Goal: Task Accomplishment & Management: Use online tool/utility

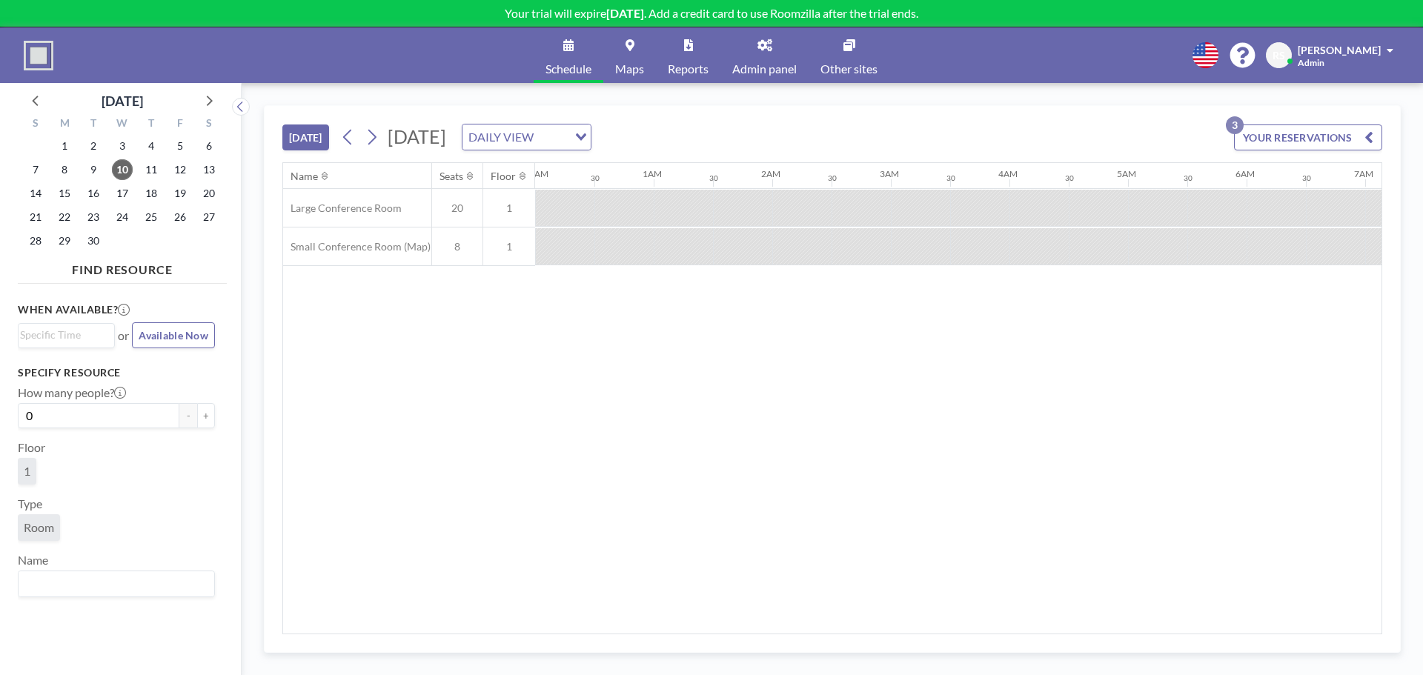
scroll to position [0, 948]
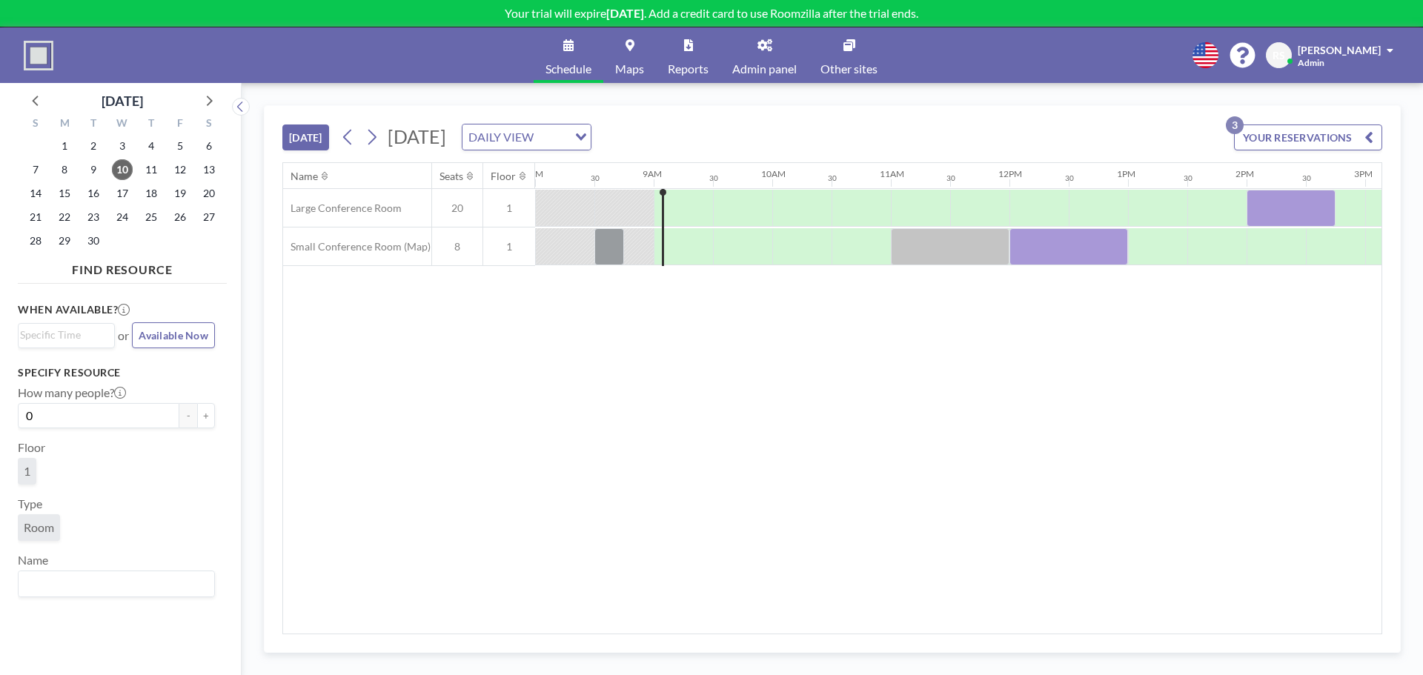
drag, startPoint x: 934, startPoint y: 256, endPoint x: 880, endPoint y: 278, distance: 57.5
click at [841, 305] on div "Name Seats Floor 12AM 30 1AM 30 2AM 30 3AM 30 4AM 30 5AM 30 6AM 30 7AM 30 8AM 3…" at bounding box center [832, 398] width 1098 height 471
click at [923, 251] on div at bounding box center [950, 246] width 119 height 37
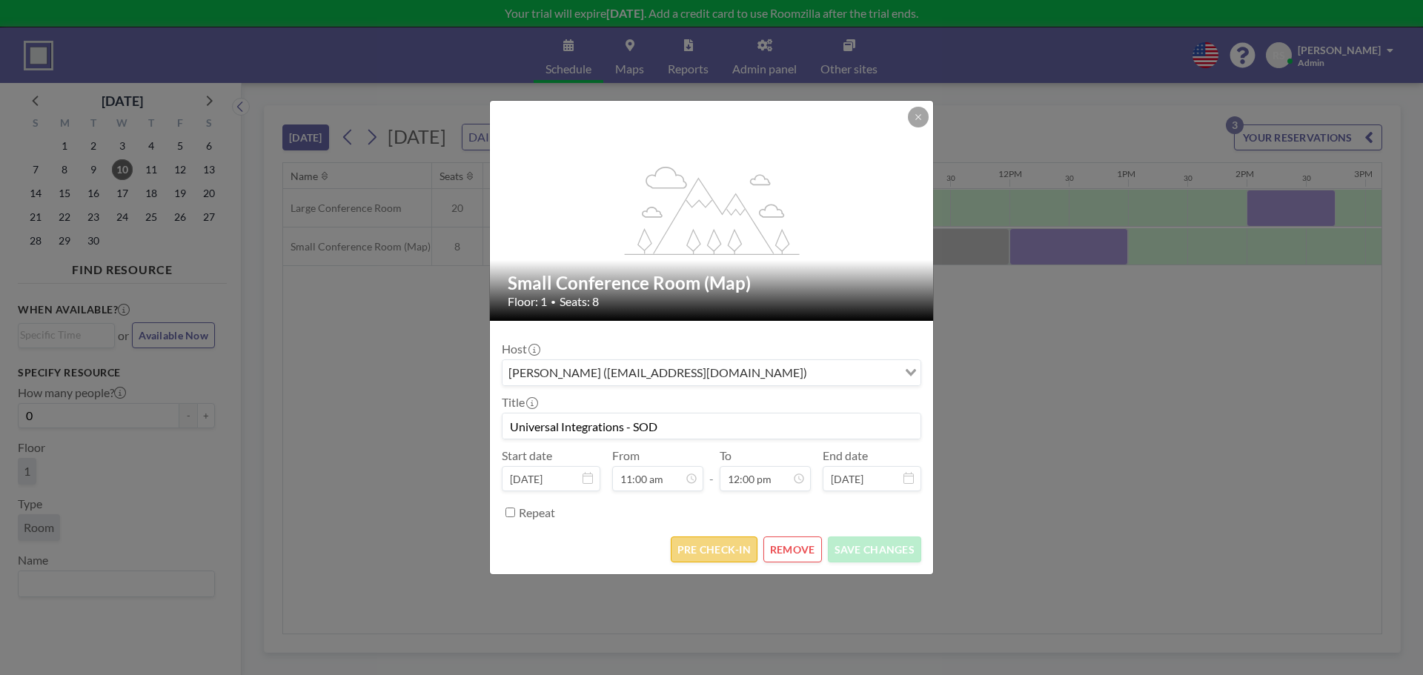
scroll to position [633, 0]
click at [696, 541] on button "PRE CHECK-IN" at bounding box center [714, 549] width 87 height 26
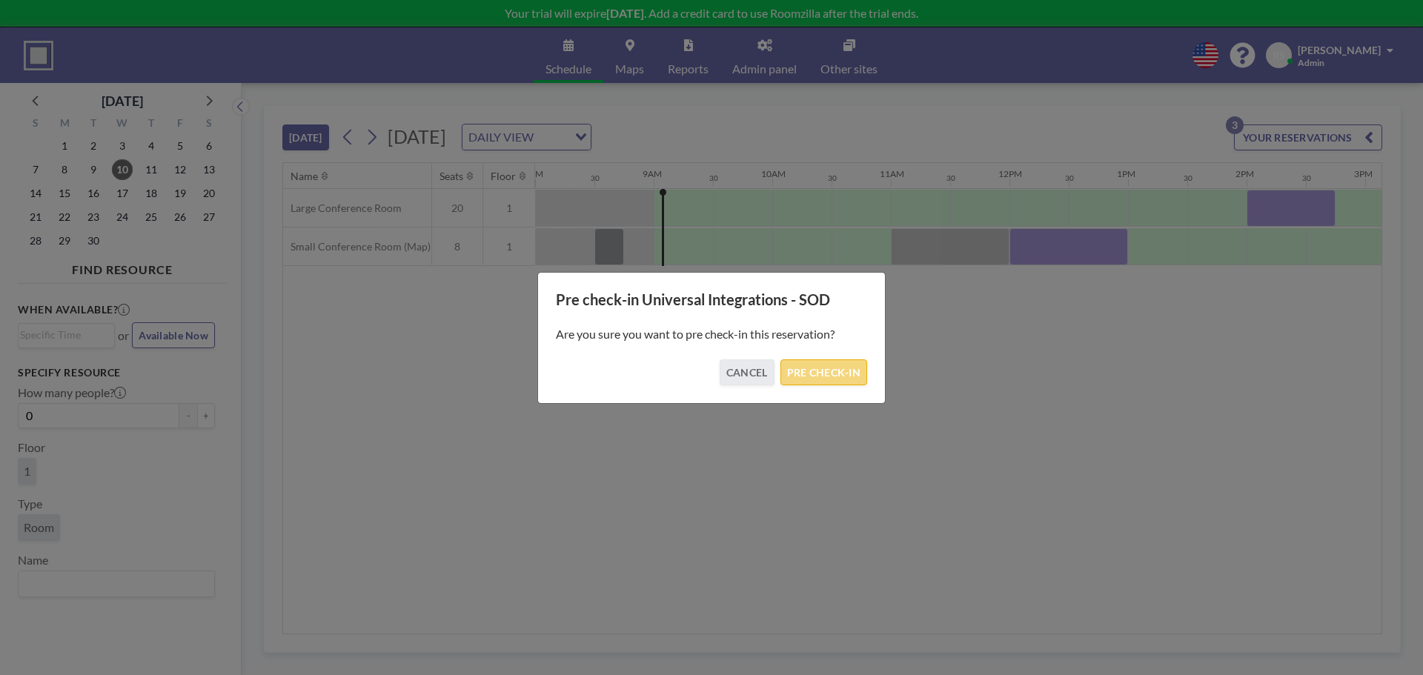
click at [823, 372] on button "PRE CHECK-IN" at bounding box center [823, 372] width 87 height 26
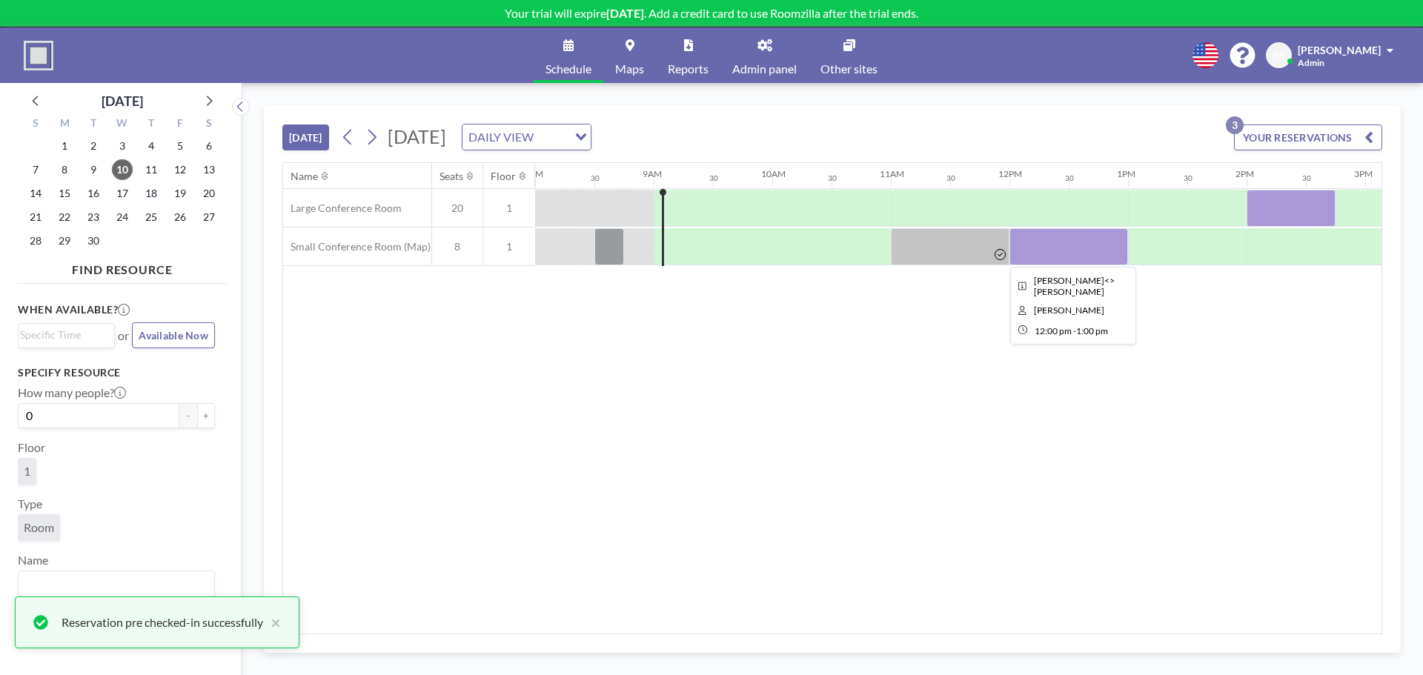
click at [1040, 247] on div at bounding box center [1068, 246] width 119 height 37
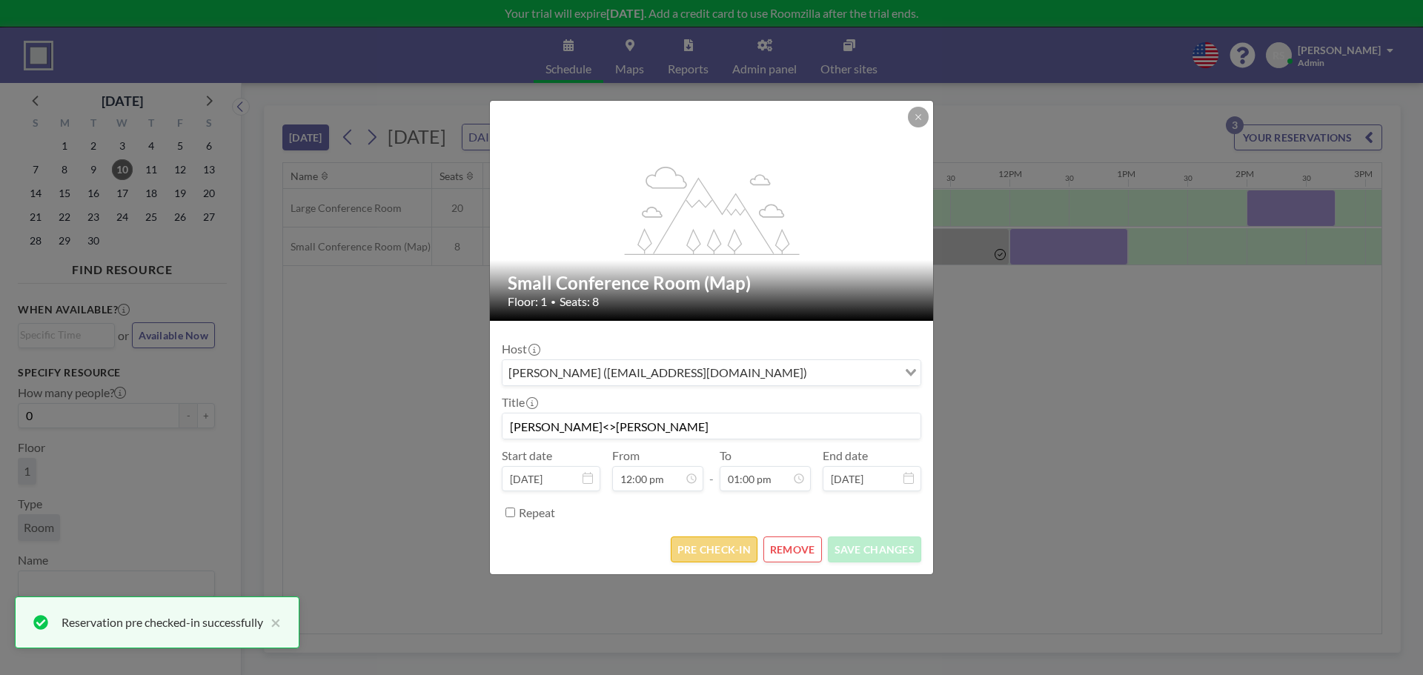
click at [702, 543] on button "PRE CHECK-IN" at bounding box center [714, 549] width 87 height 26
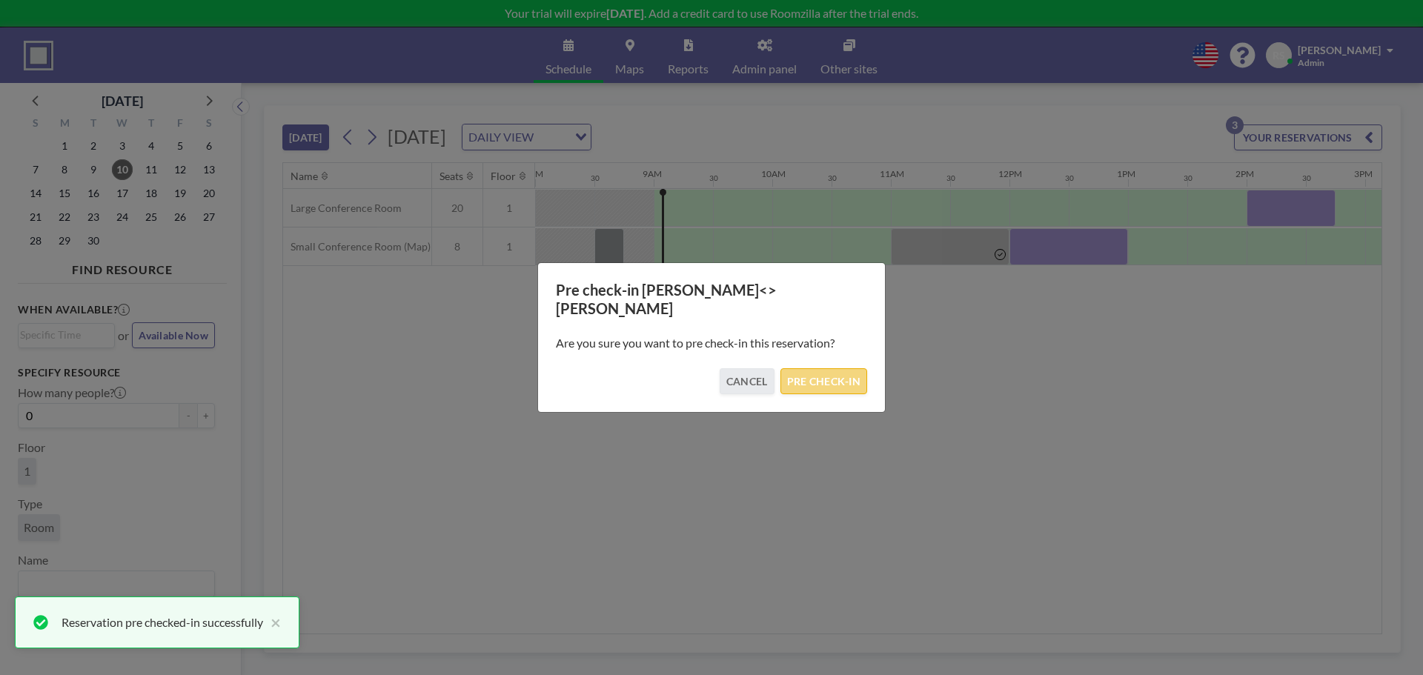
click at [843, 371] on button "PRE CHECK-IN" at bounding box center [823, 381] width 87 height 26
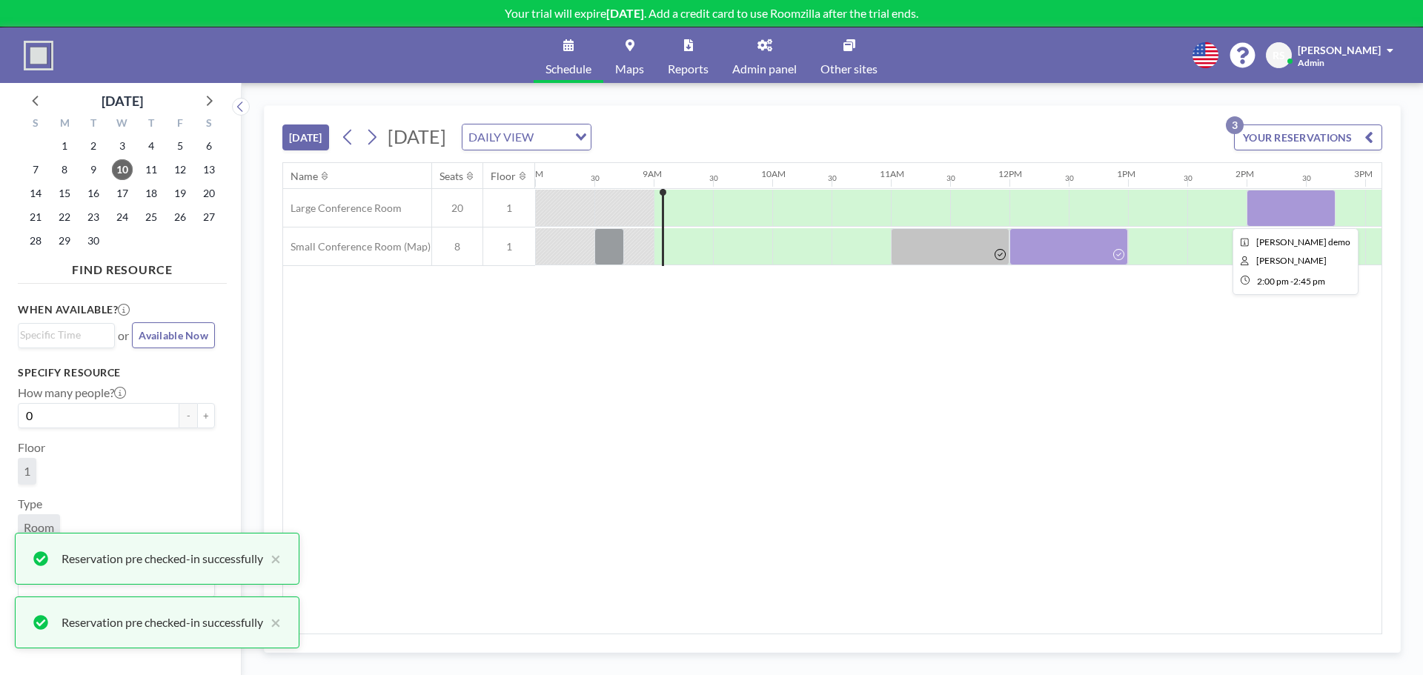
click at [1274, 212] on div at bounding box center [1290, 208] width 89 height 37
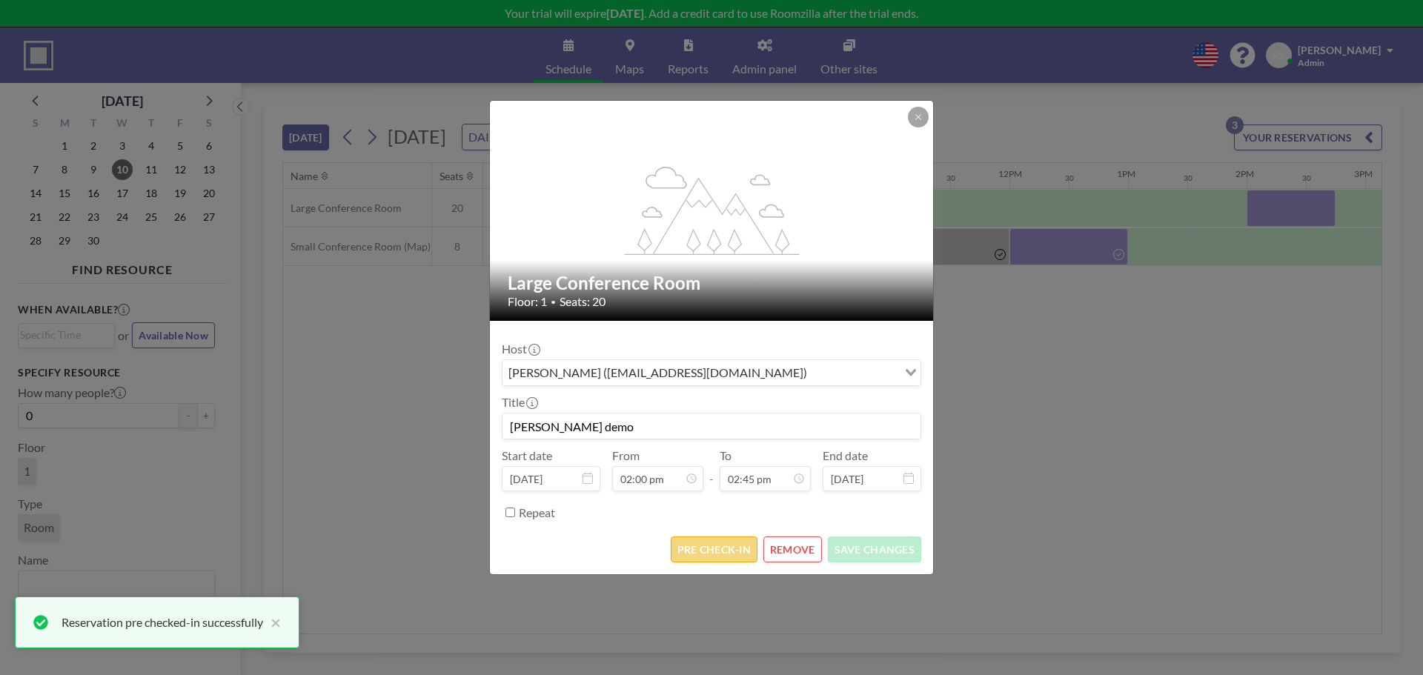
click at [677, 559] on button "PRE CHECK-IN" at bounding box center [714, 549] width 87 height 26
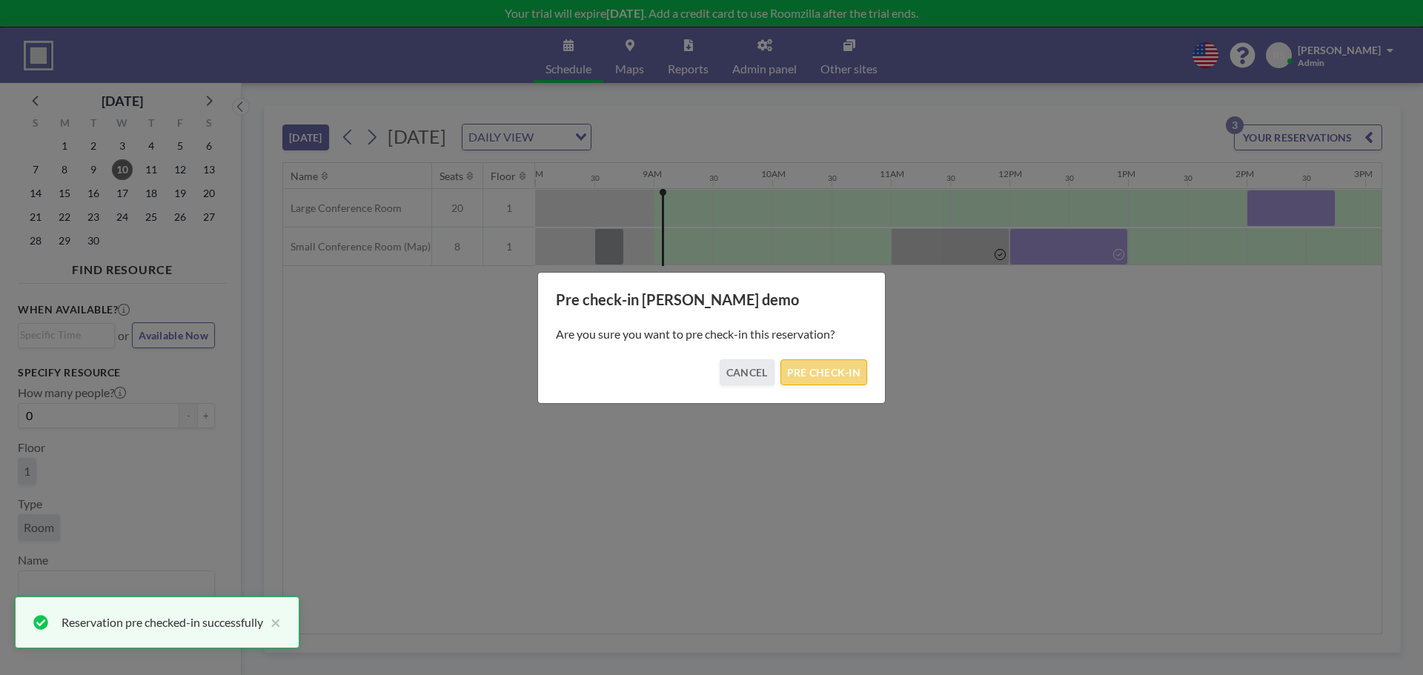
click at [811, 365] on button "PRE CHECK-IN" at bounding box center [823, 372] width 87 height 26
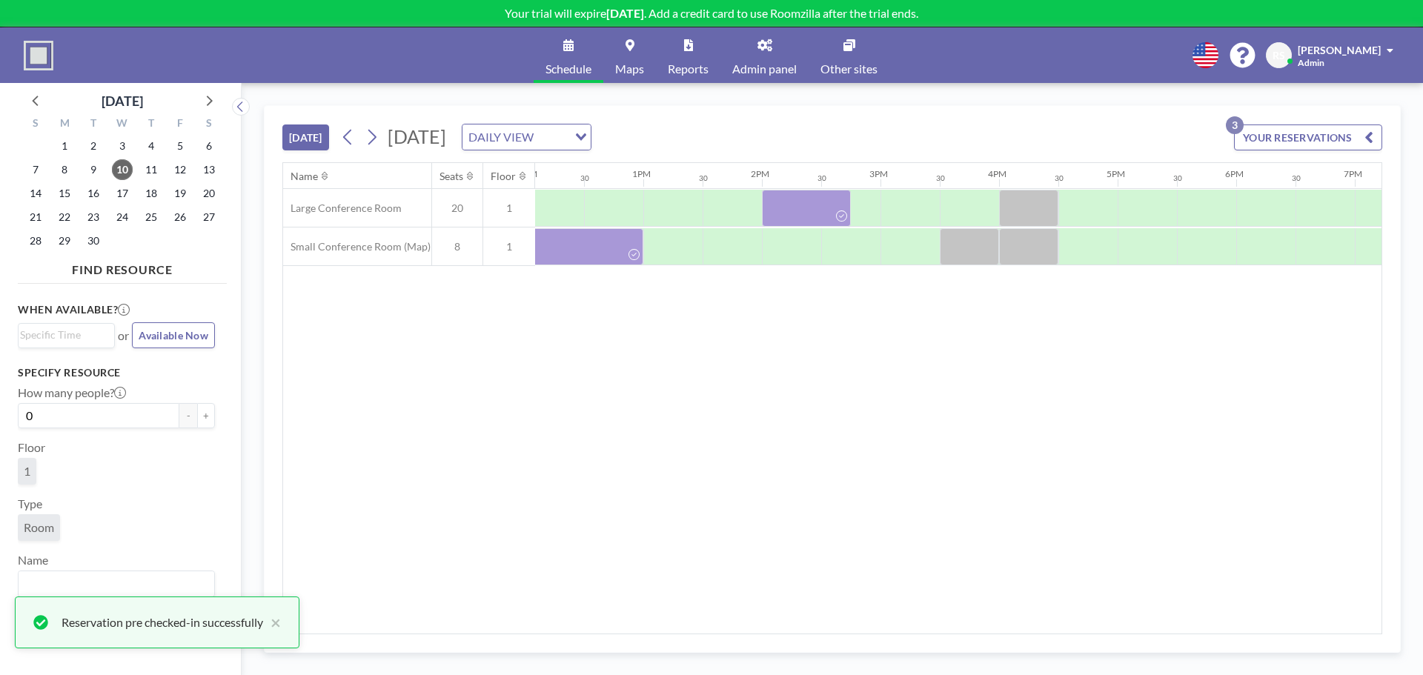
scroll to position [0, 1440]
click at [1035, 200] on div at bounding box center [1021, 208] width 59 height 37
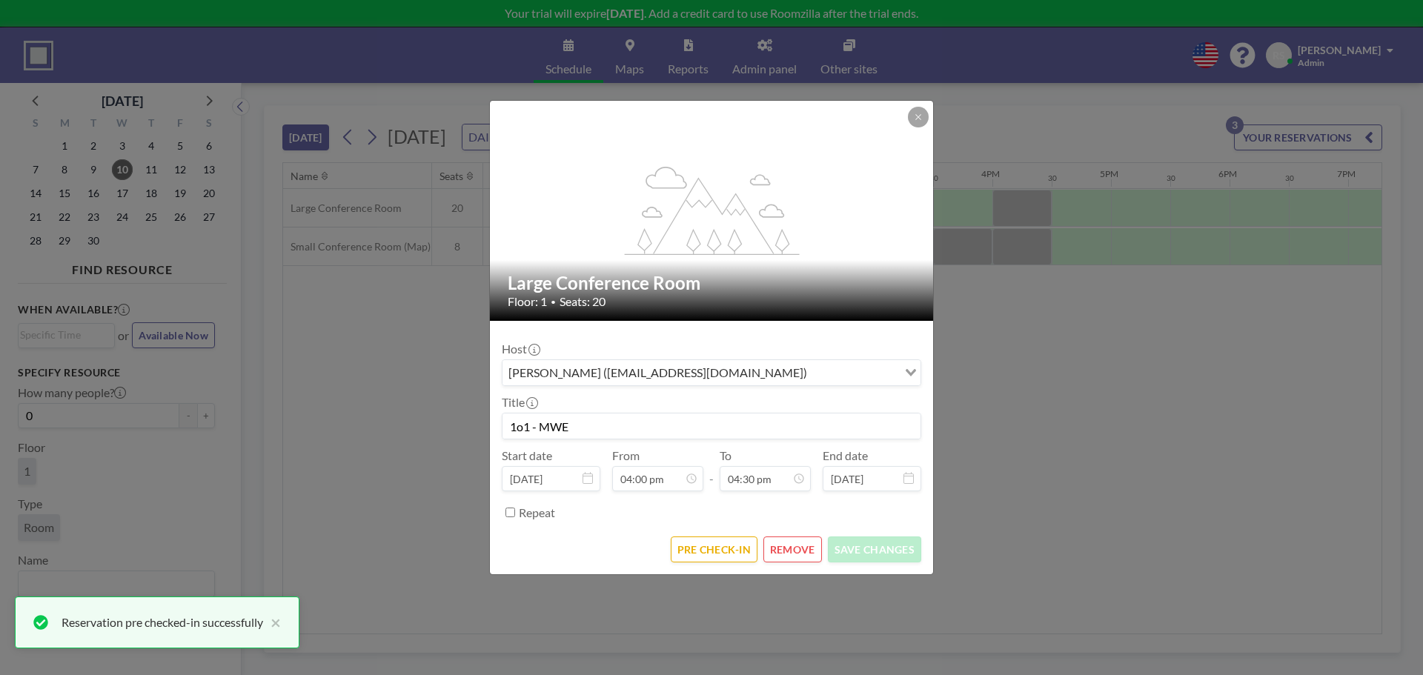
scroll to position [871, 0]
click at [686, 559] on button "PRE CHECK-IN" at bounding box center [714, 549] width 87 height 26
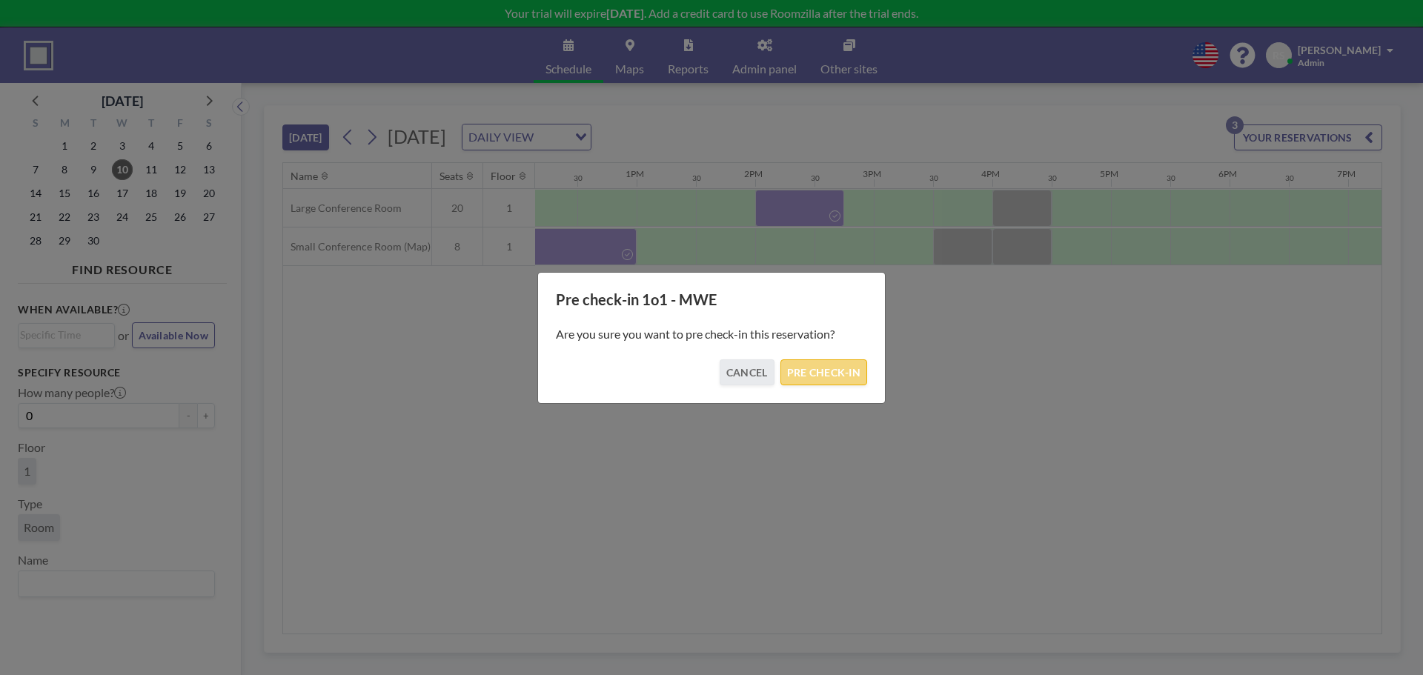
click at [828, 374] on button "PRE CHECK-IN" at bounding box center [823, 372] width 87 height 26
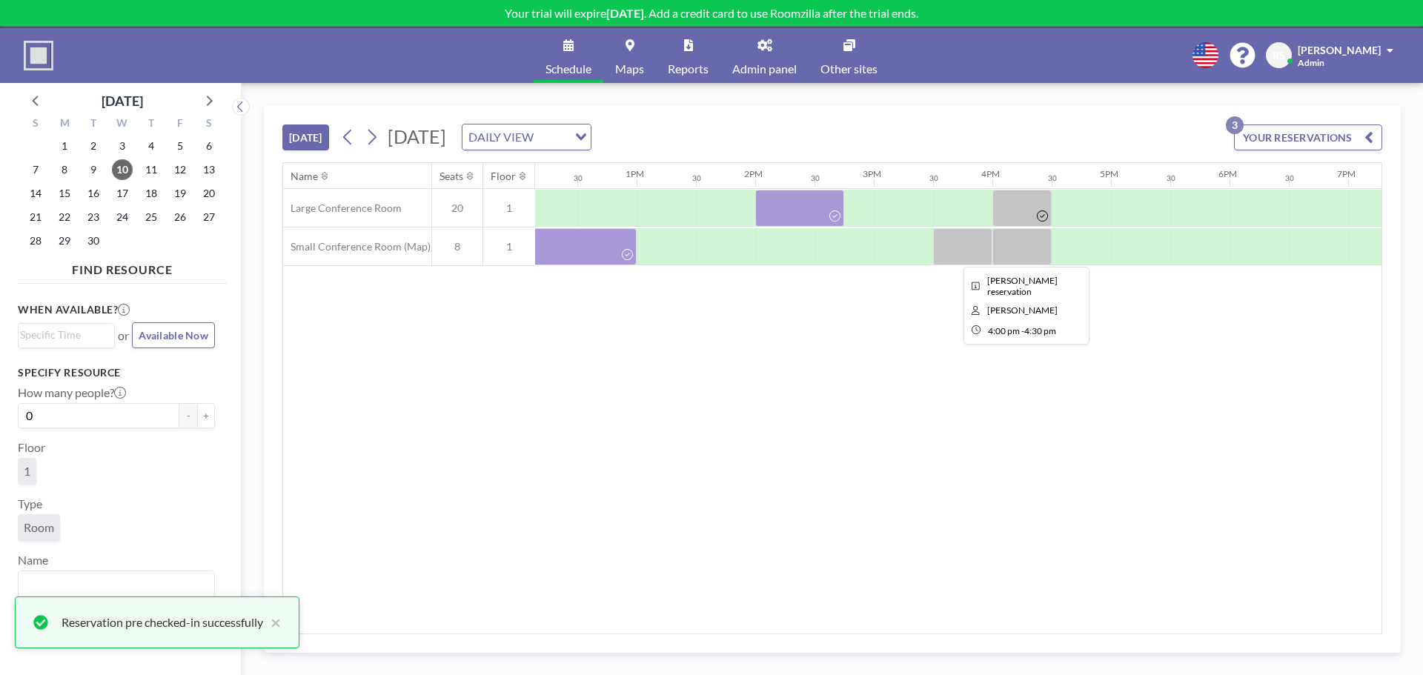
click at [1031, 232] on div at bounding box center [1021, 246] width 59 height 37
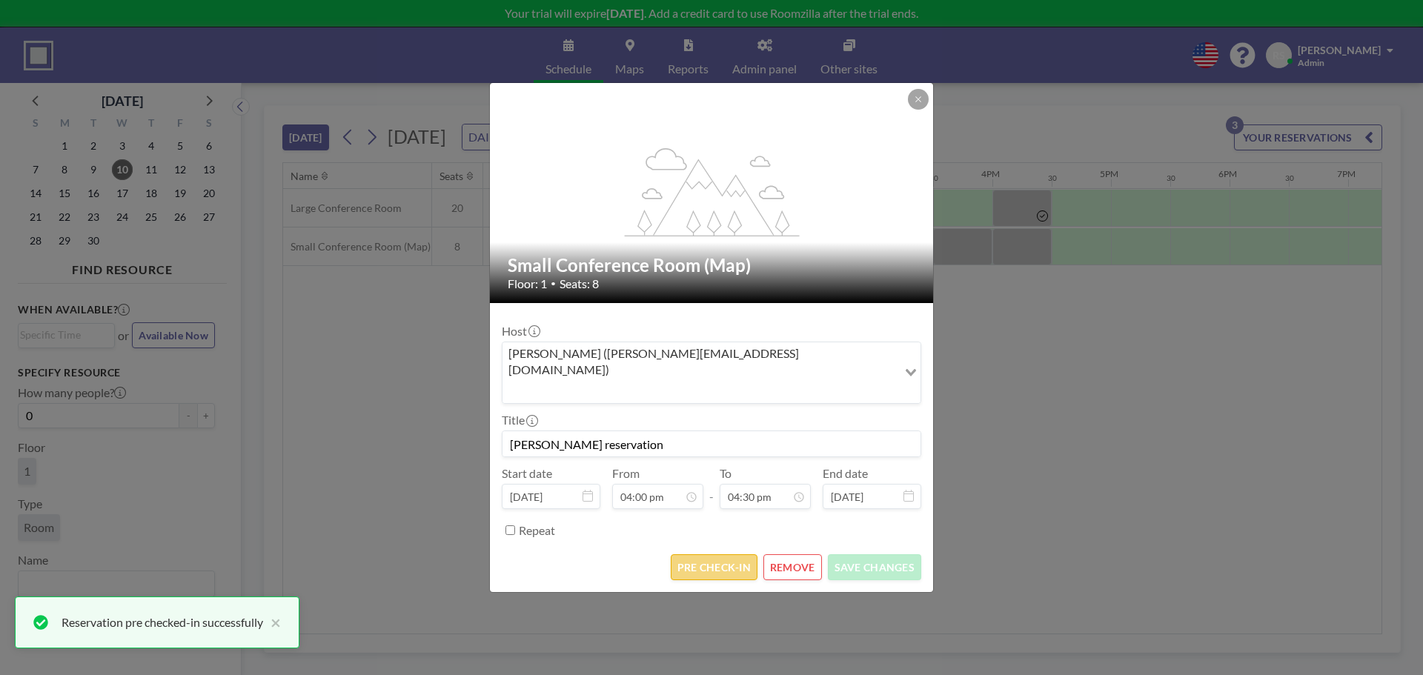
click at [682, 554] on button "PRE CHECK-IN" at bounding box center [714, 567] width 87 height 26
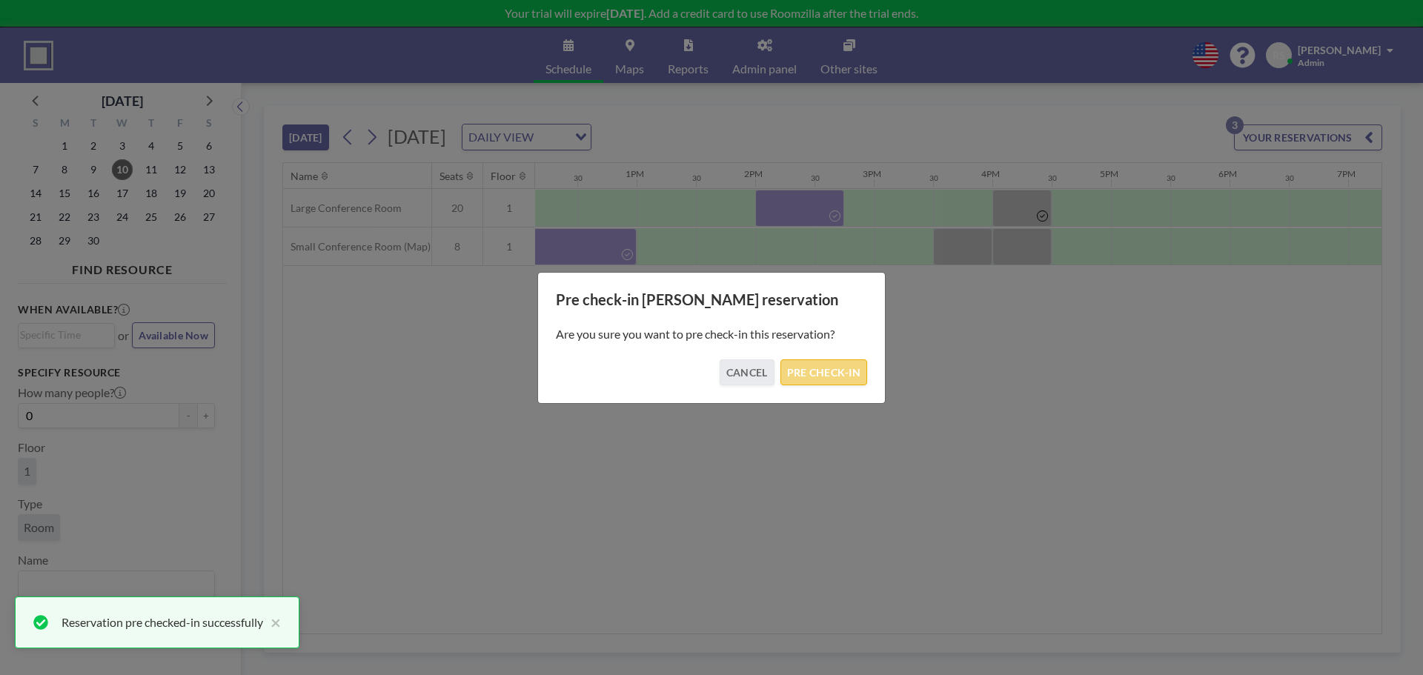
click at [823, 365] on button "PRE CHECK-IN" at bounding box center [823, 372] width 87 height 26
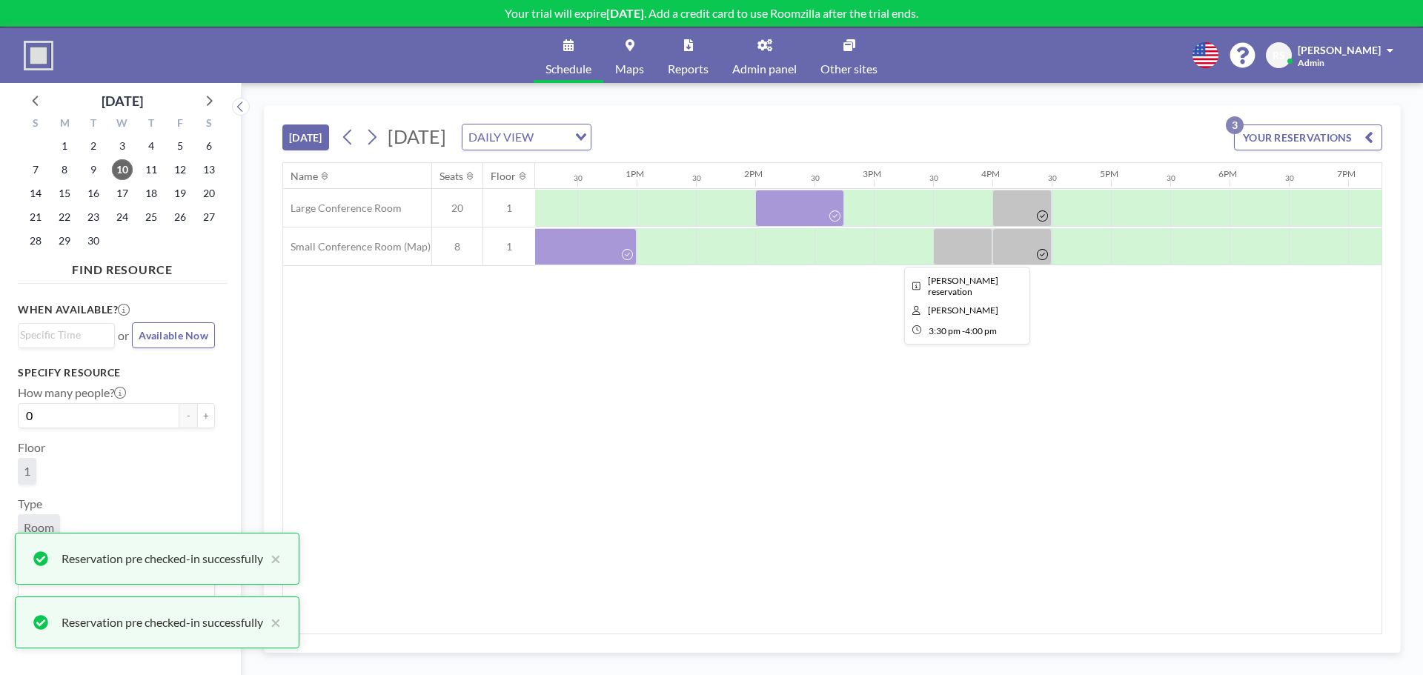
click at [954, 247] on div at bounding box center [962, 246] width 59 height 37
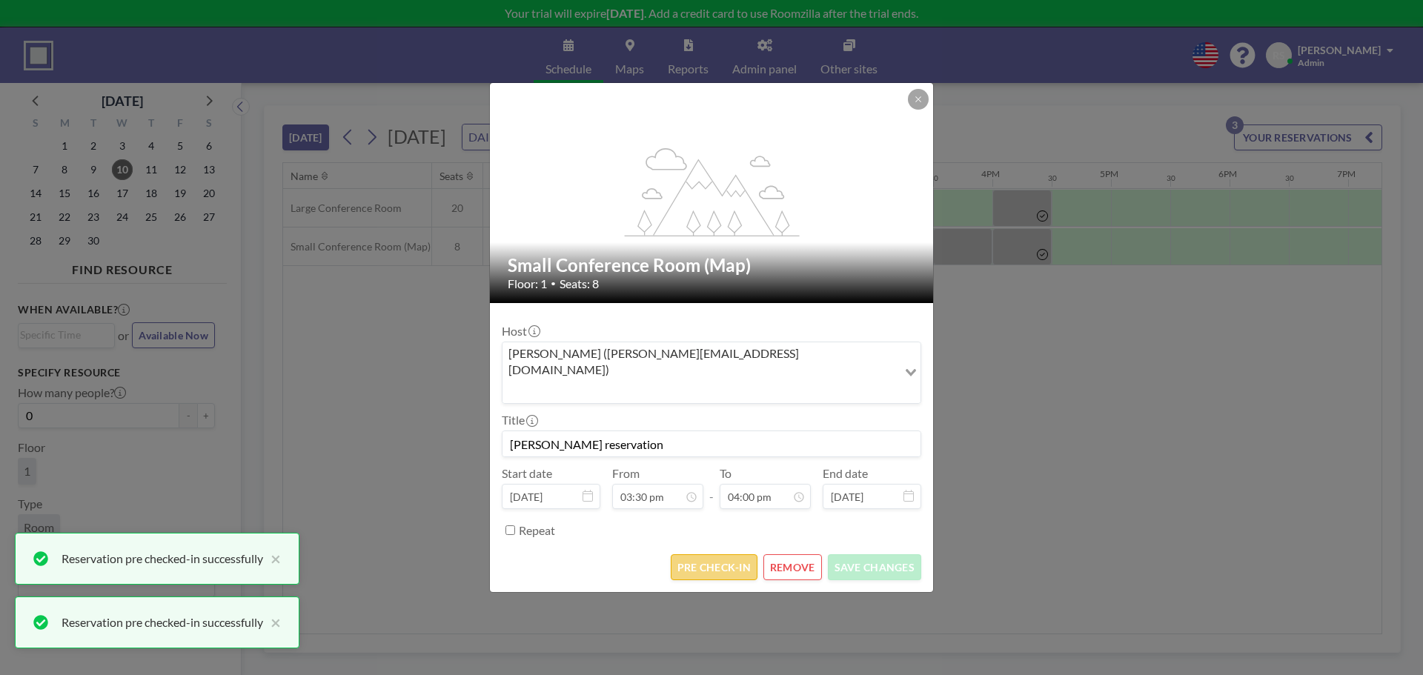
scroll to position [844, 0]
click at [680, 554] on button "PRE CHECK-IN" at bounding box center [714, 567] width 87 height 26
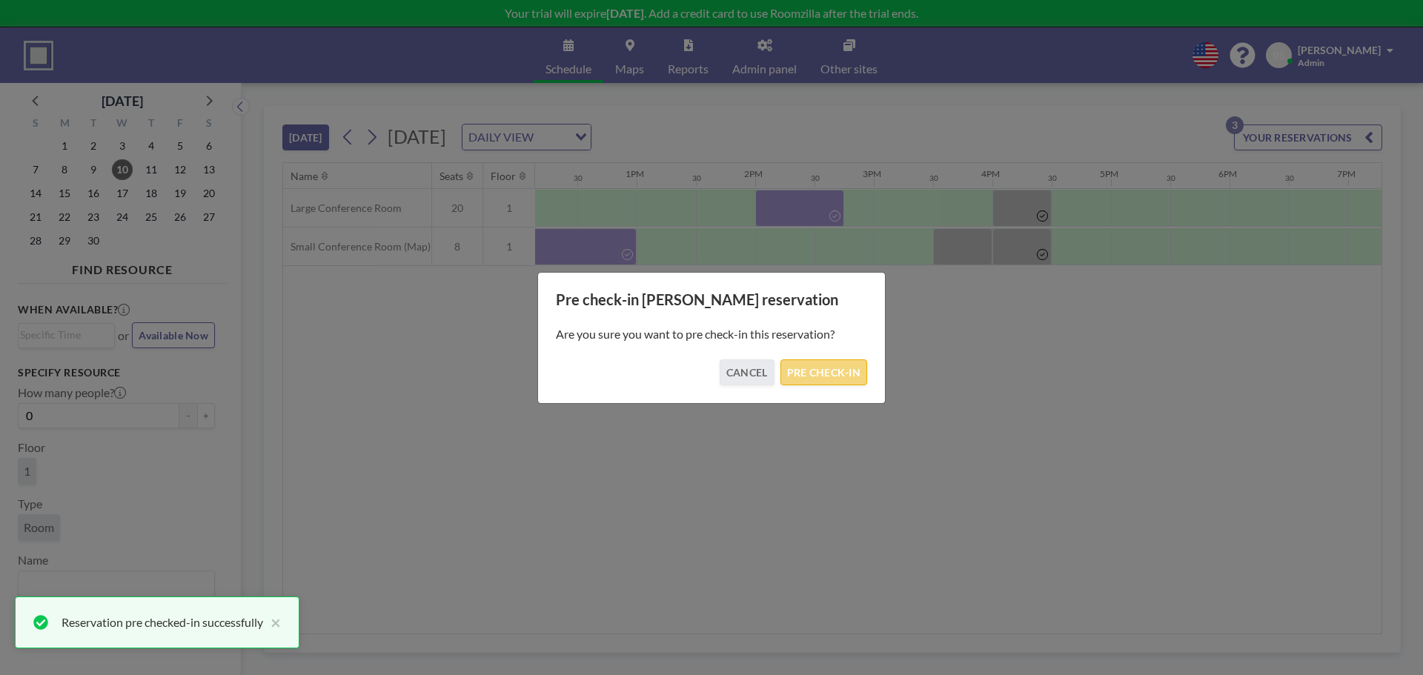
click at [825, 368] on button "PRE CHECK-IN" at bounding box center [823, 372] width 87 height 26
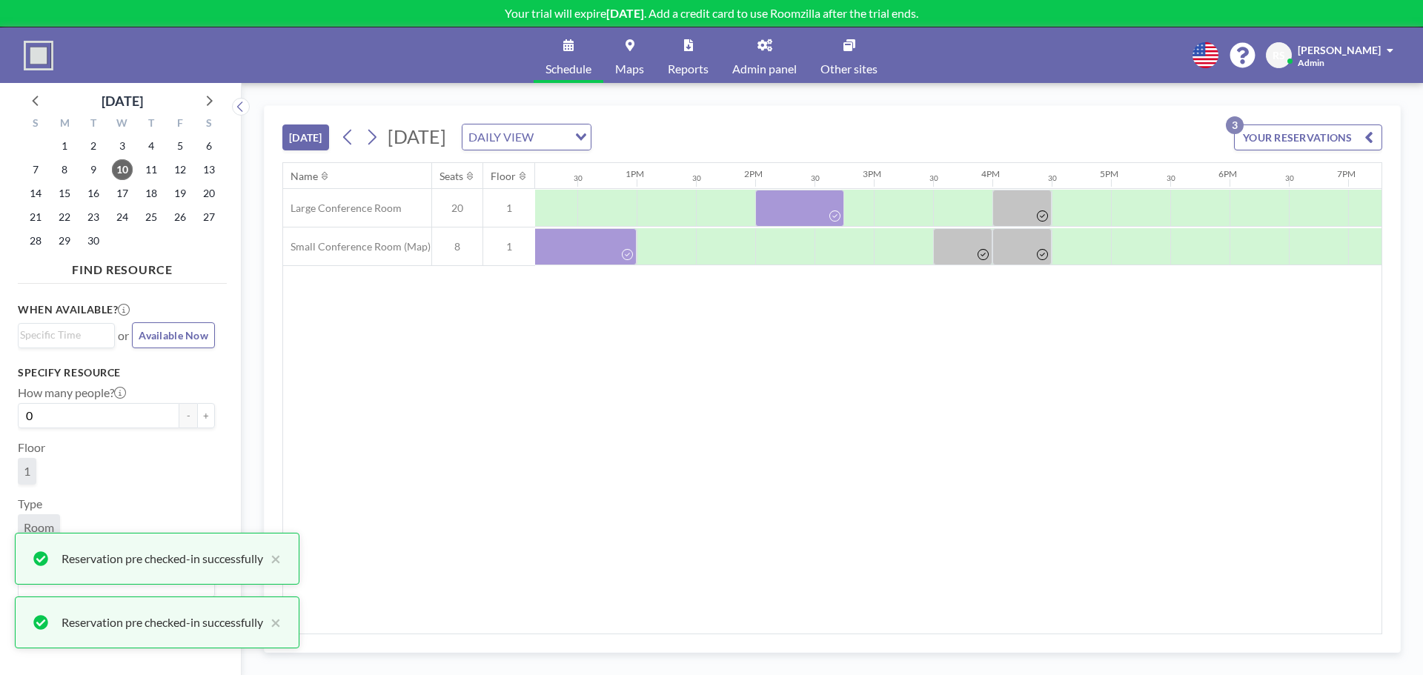
click at [887, 623] on div "Name Seats Floor 12AM 30 1AM 30 2AM 30 3AM 30 4AM 30 5AM 30 6AM 30 7AM 30 8AM 3…" at bounding box center [832, 398] width 1098 height 471
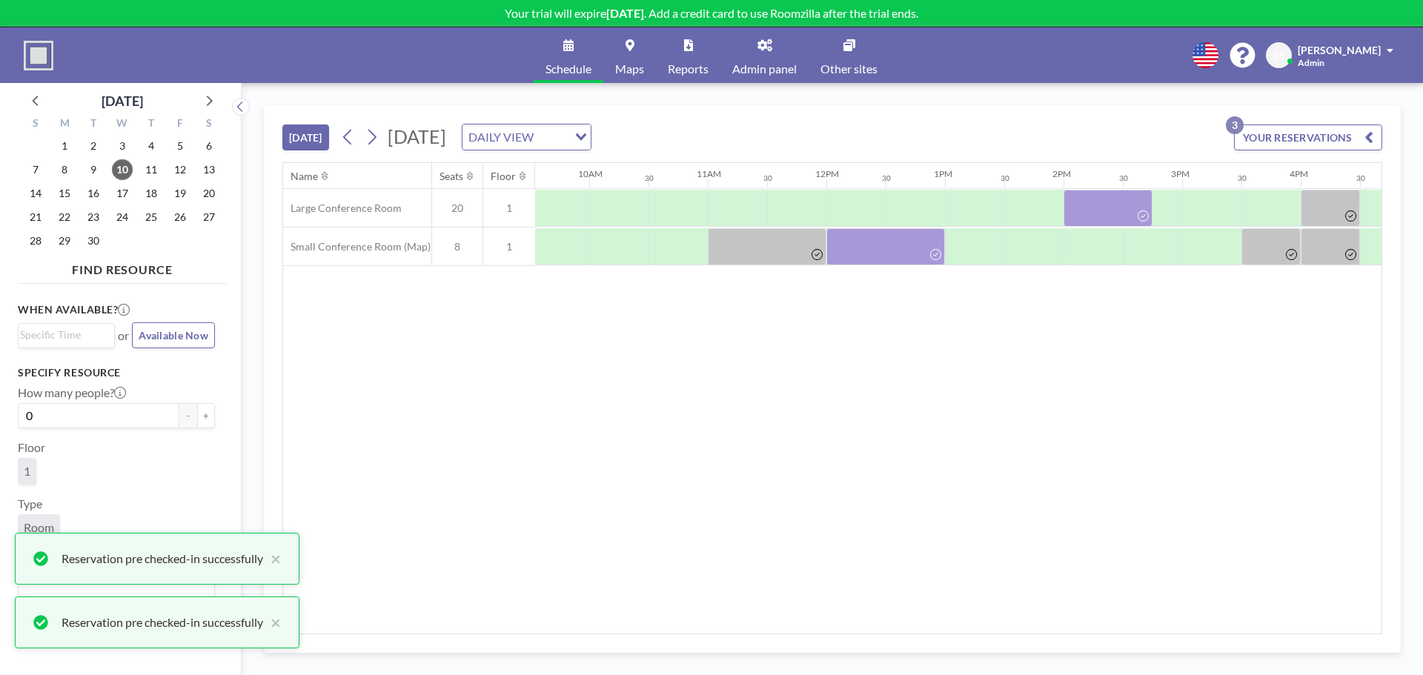
scroll to position [0, 1127]
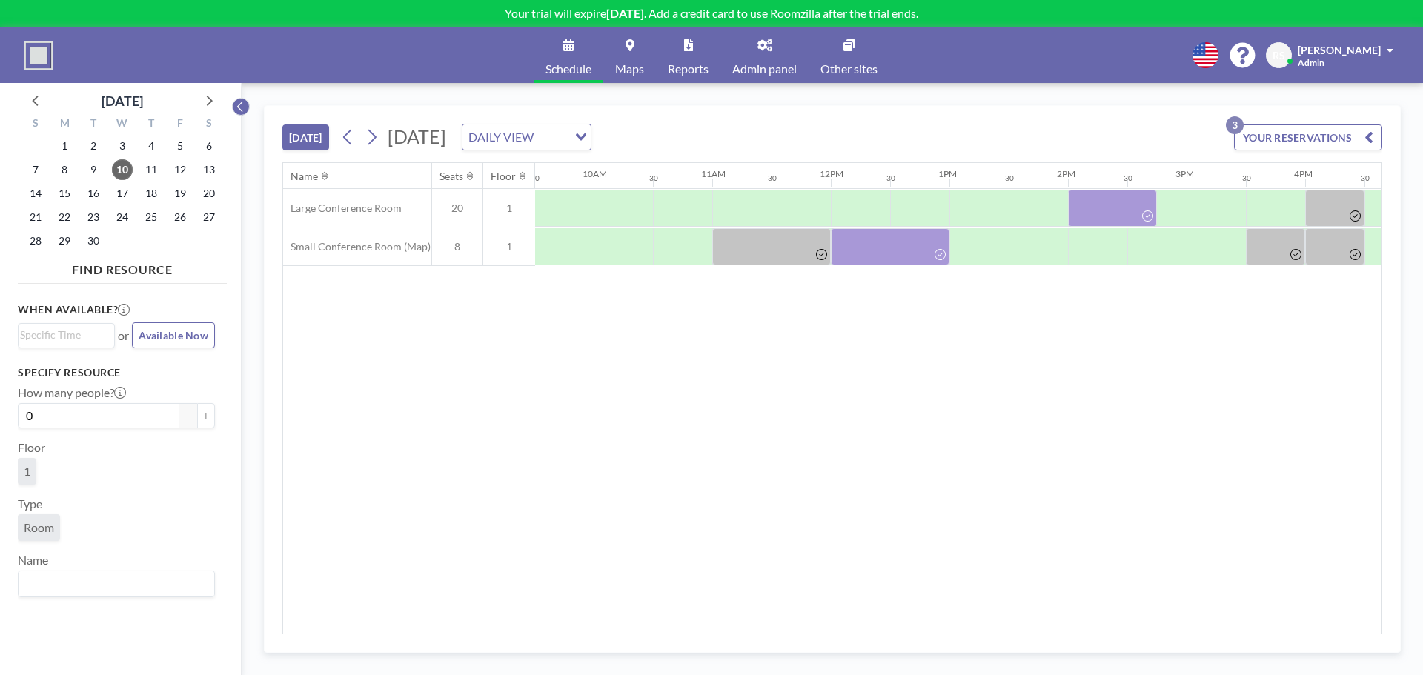
click at [242, 103] on body "Your trial will expire [DATE] . Add a credit card to use Roomzilla after the tr…" at bounding box center [711, 337] width 1423 height 675
click at [247, 104] on button at bounding box center [241, 107] width 18 height 18
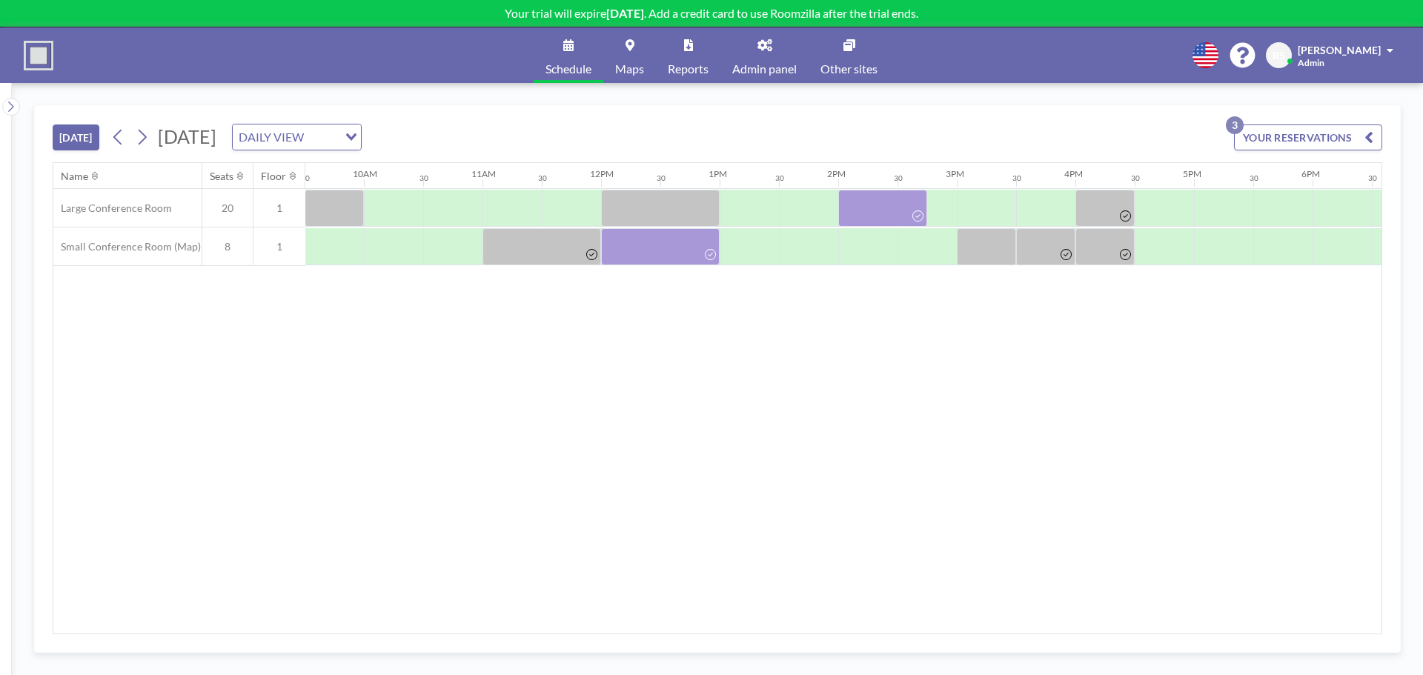
click at [1119, 416] on div "Name Seats Floor 12AM 30 1AM 30 2AM 30 3AM 30 4AM 30 5AM 30 6AM 30 7AM 30 8AM 3…" at bounding box center [717, 398] width 1328 height 471
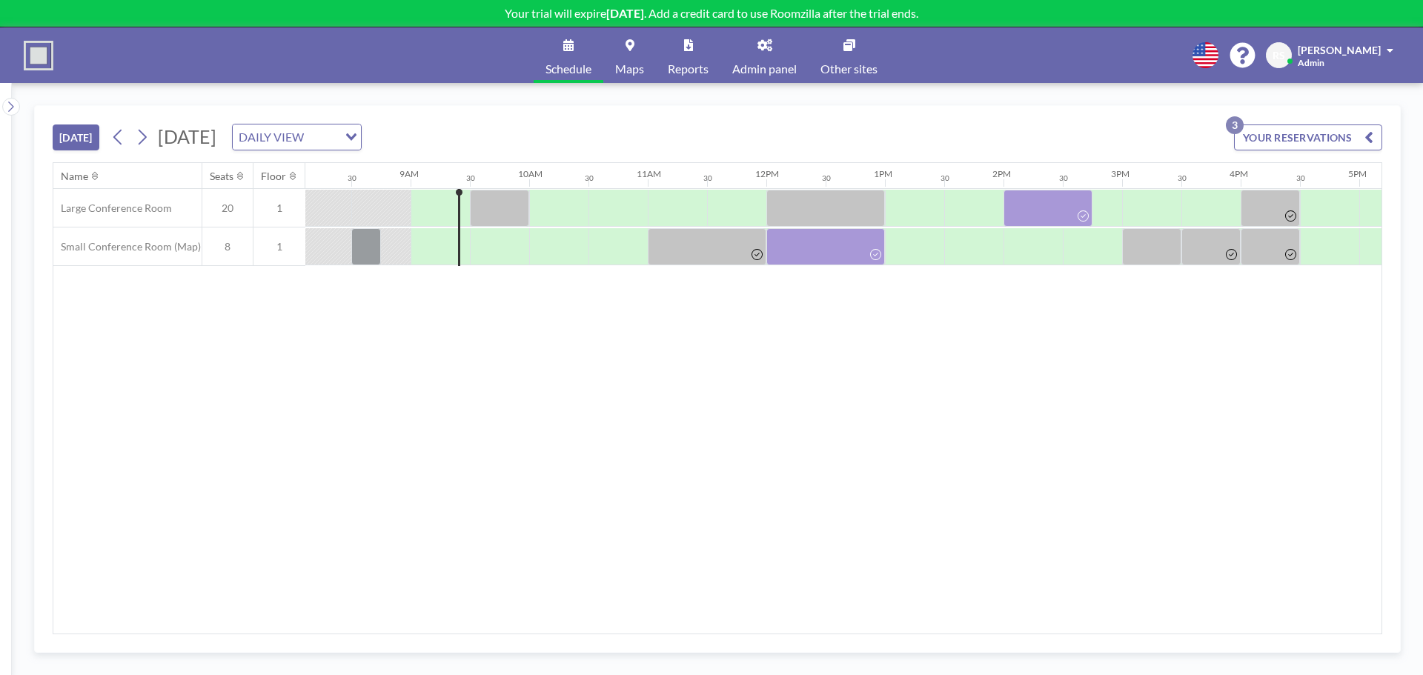
scroll to position [0, 1008]
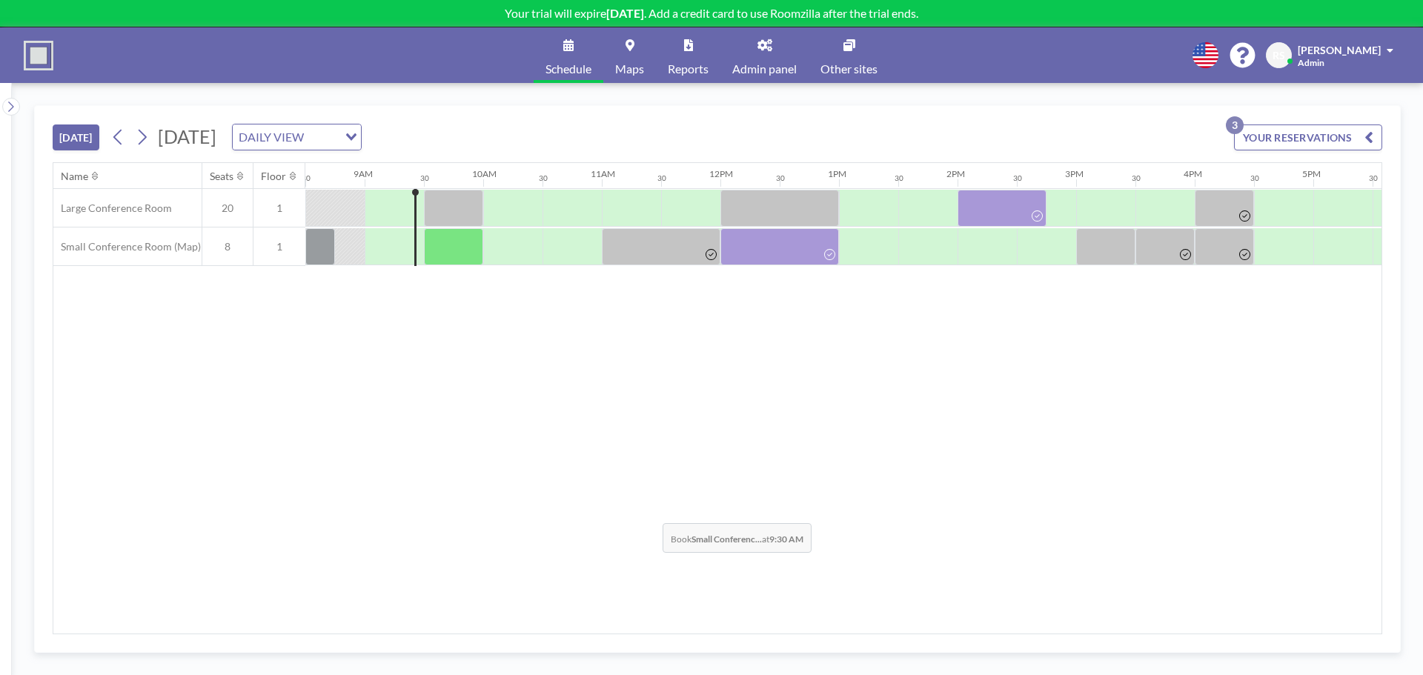
click at [651, 512] on div "Name Seats Floor 12AM 30 1AM 30 2AM 30 3AM 30 4AM 30 5AM 30 6AM 30 7AM 30 8AM 3…" at bounding box center [717, 398] width 1328 height 471
drag, startPoint x: 433, startPoint y: 214, endPoint x: 403, endPoint y: 373, distance: 161.5
click at [396, 388] on div "Name Seats Floor 12AM 30 1AM 30 2AM 30 3AM 30 4AM 30 5AM 30 6AM 30 7AM 30 8AM 3…" at bounding box center [717, 398] width 1328 height 471
click at [470, 209] on div at bounding box center [453, 208] width 59 height 37
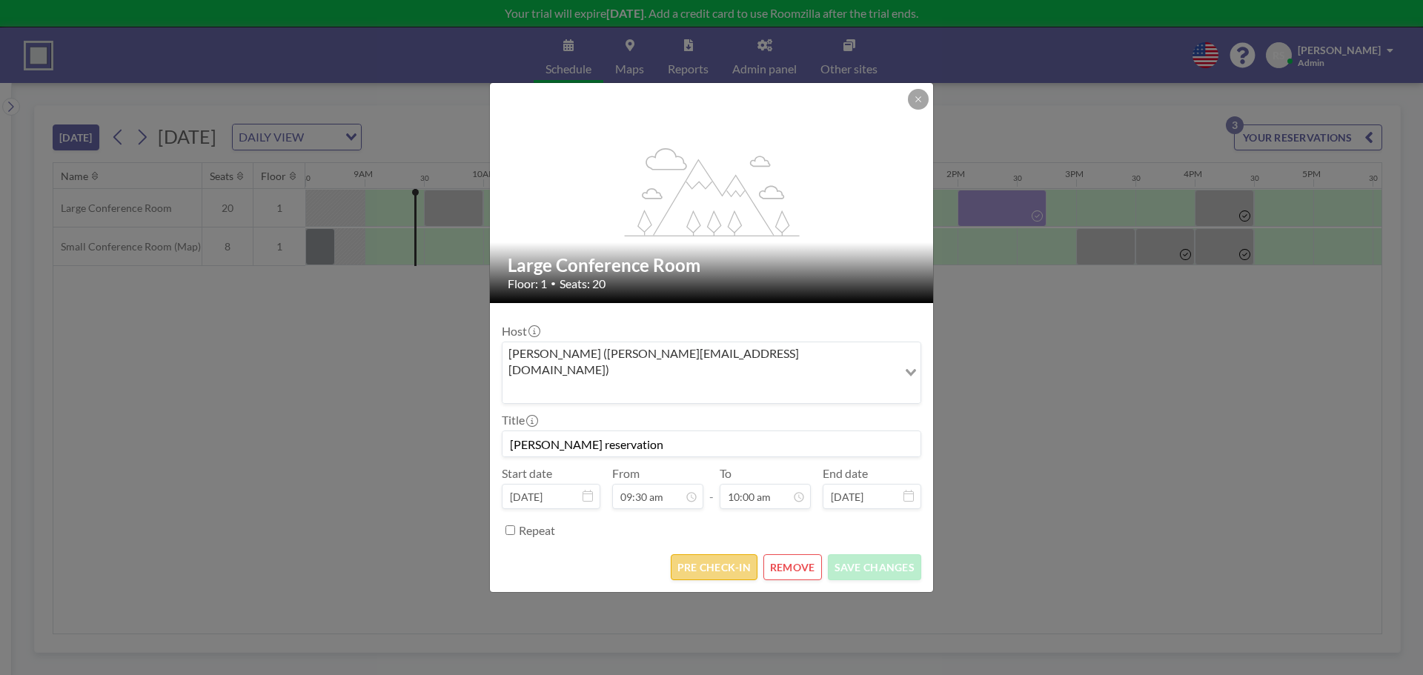
click at [739, 554] on button "PRE CHECK-IN" at bounding box center [714, 567] width 87 height 26
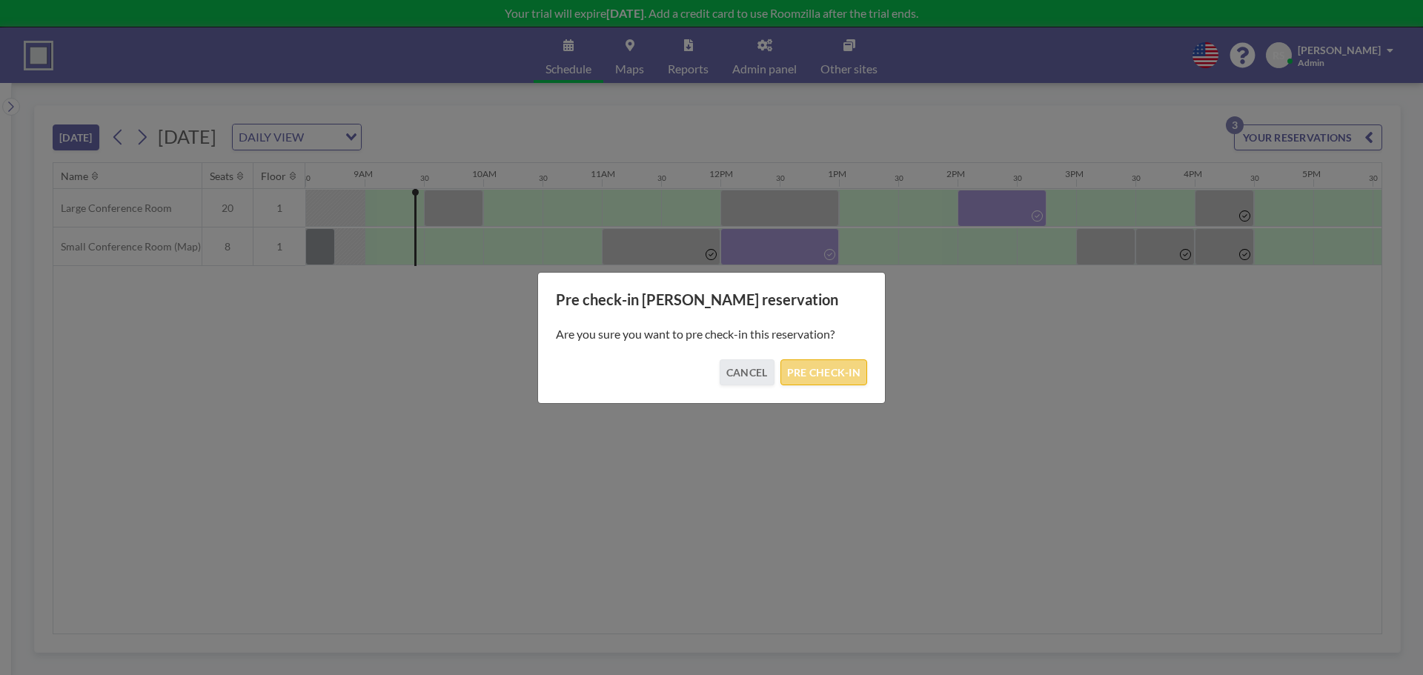
click at [818, 373] on button "PRE CHECK-IN" at bounding box center [823, 372] width 87 height 26
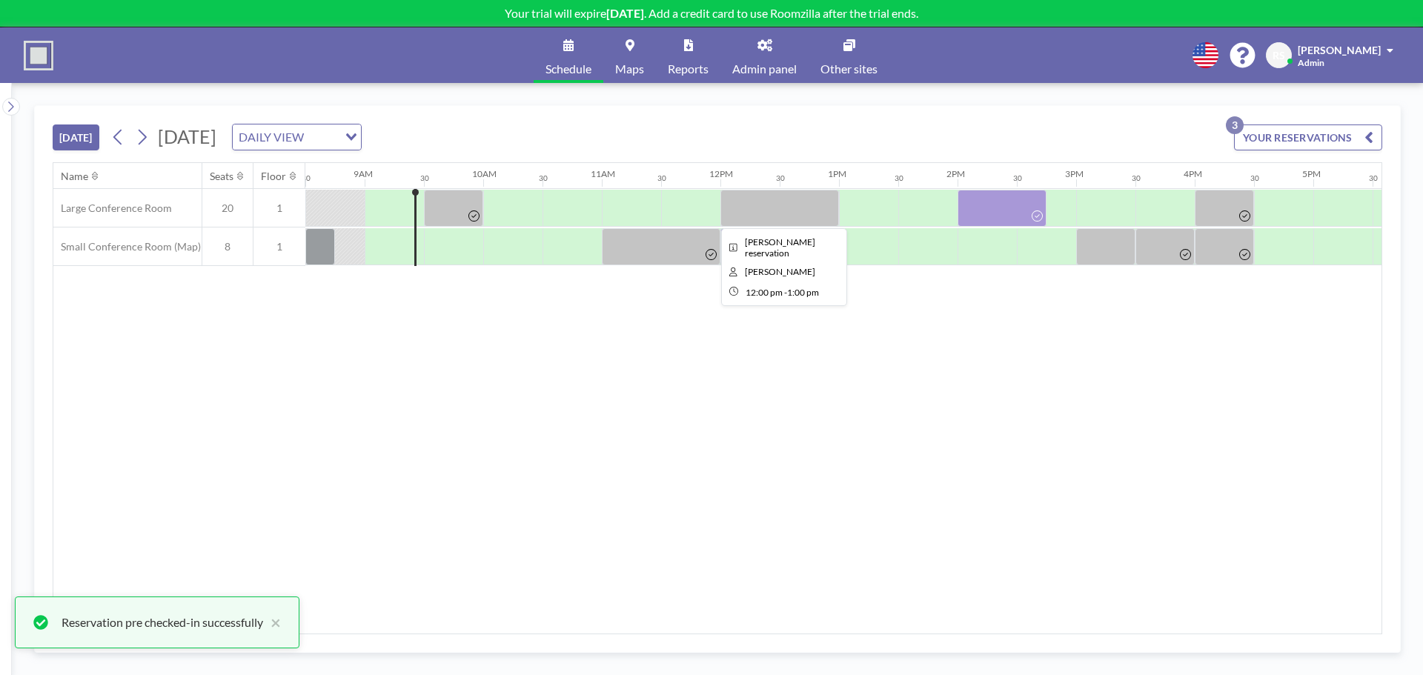
click at [771, 206] on div at bounding box center [779, 208] width 119 height 37
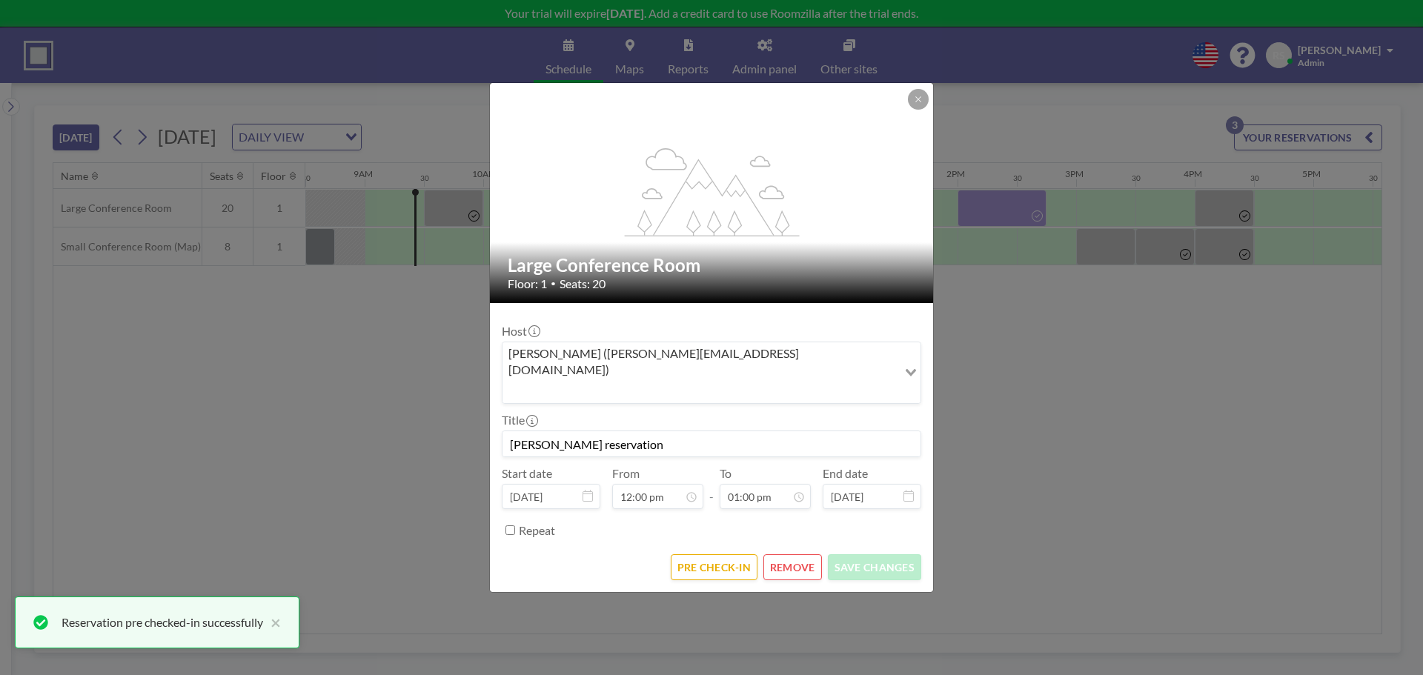
scroll to position [685, 0]
click at [696, 554] on button "PRE CHECK-IN" at bounding box center [714, 567] width 87 height 26
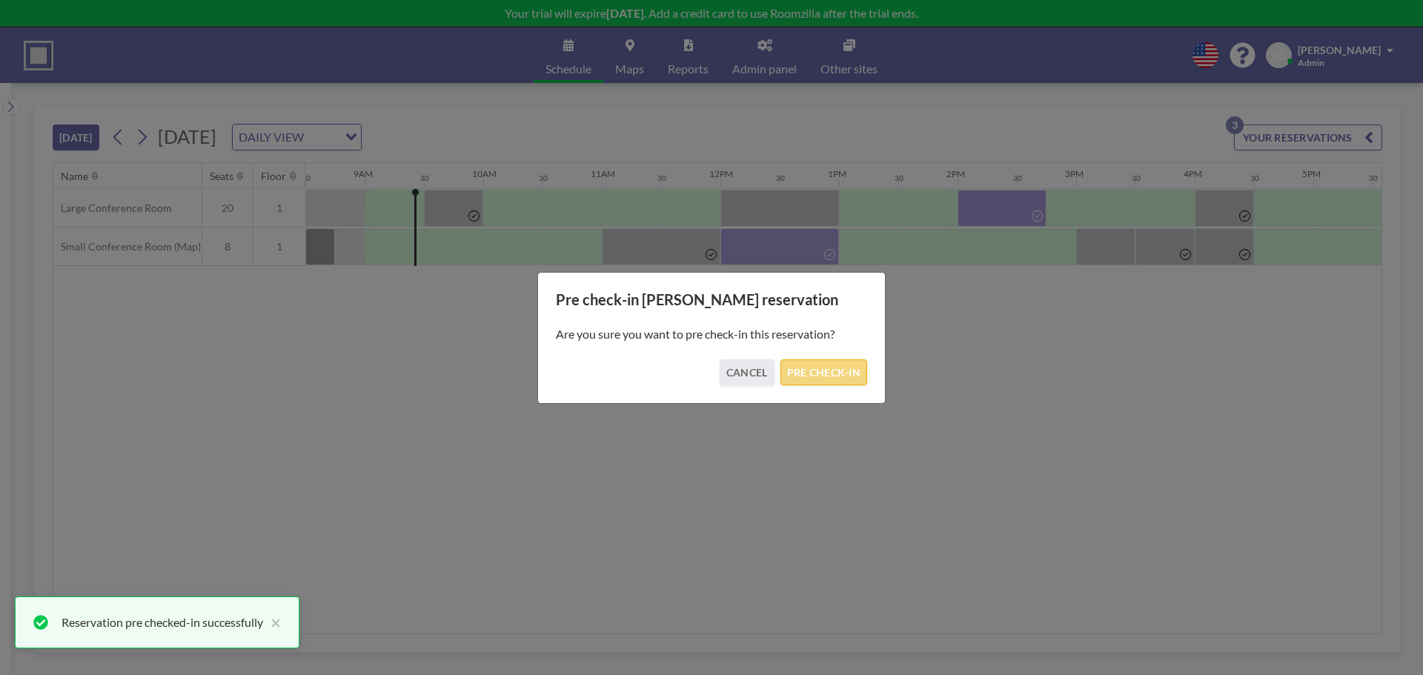
click at [822, 377] on button "PRE CHECK-IN" at bounding box center [823, 372] width 87 height 26
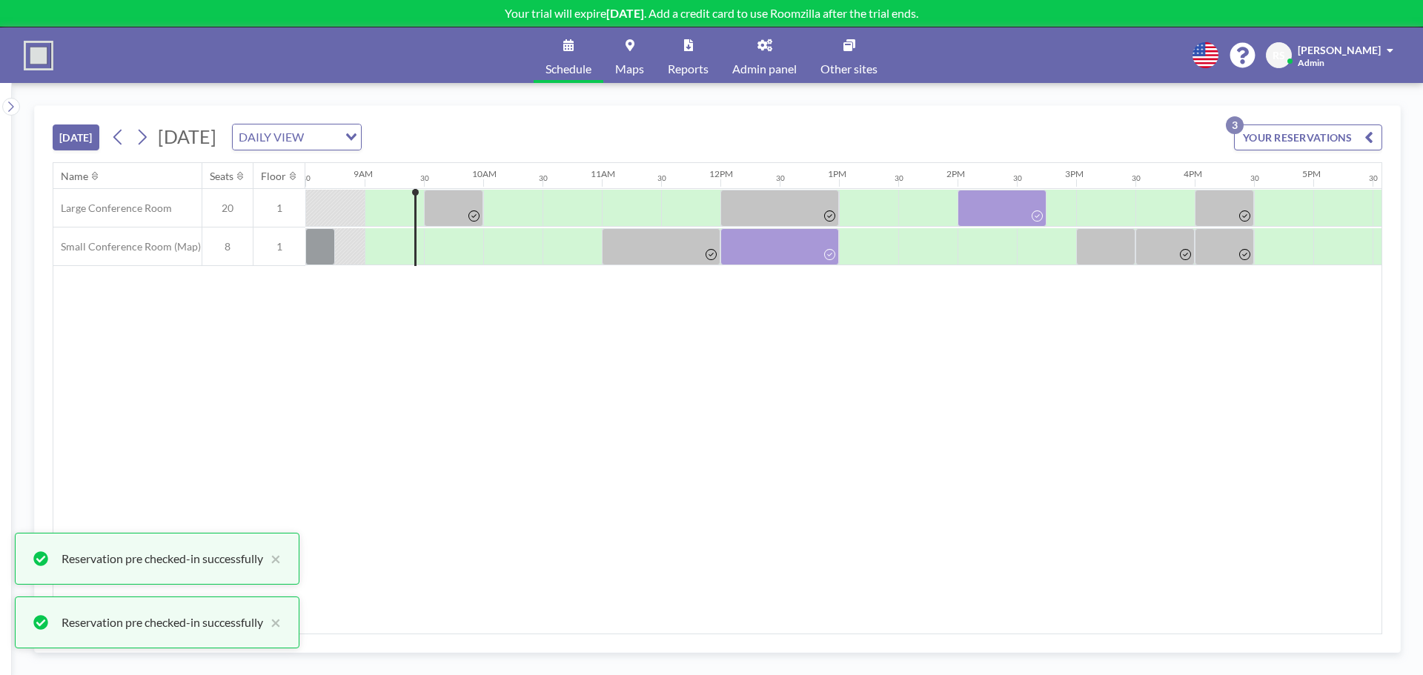
click at [1101, 377] on div "Name Seats Floor 12AM 30 1AM 30 2AM 30 3AM 30 4AM 30 5AM 30 6AM 30 7AM 30 8AM 3…" at bounding box center [717, 398] width 1328 height 471
click at [1114, 258] on div at bounding box center [1105, 246] width 59 height 37
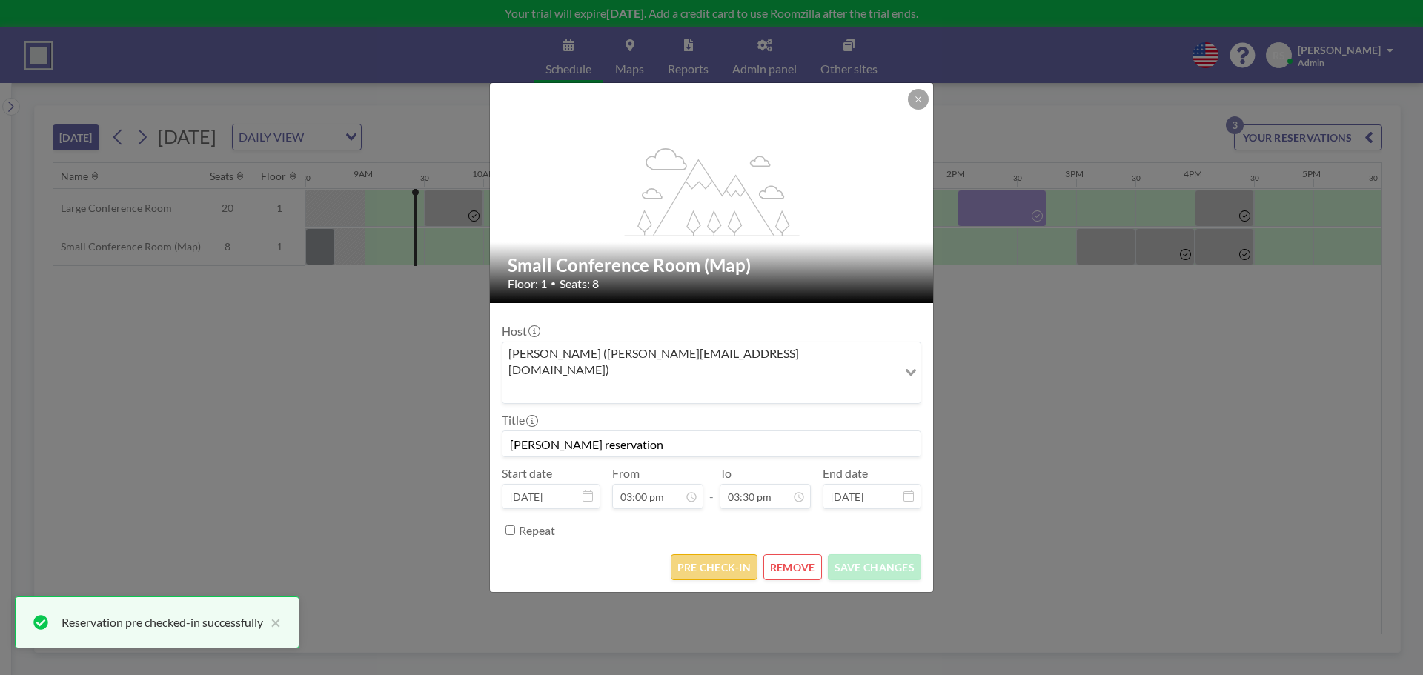
click at [694, 554] on button "PRE CHECK-IN" at bounding box center [714, 567] width 87 height 26
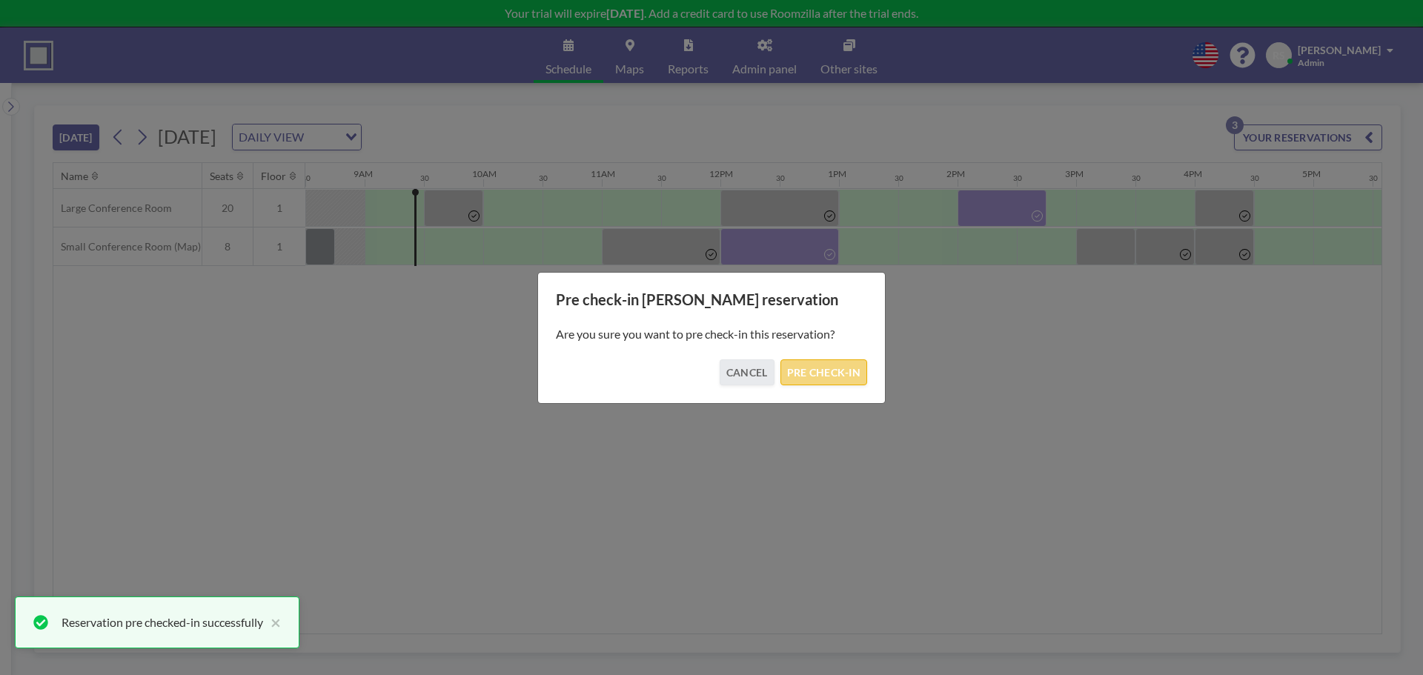
click at [836, 373] on button "PRE CHECK-IN" at bounding box center [823, 372] width 87 height 26
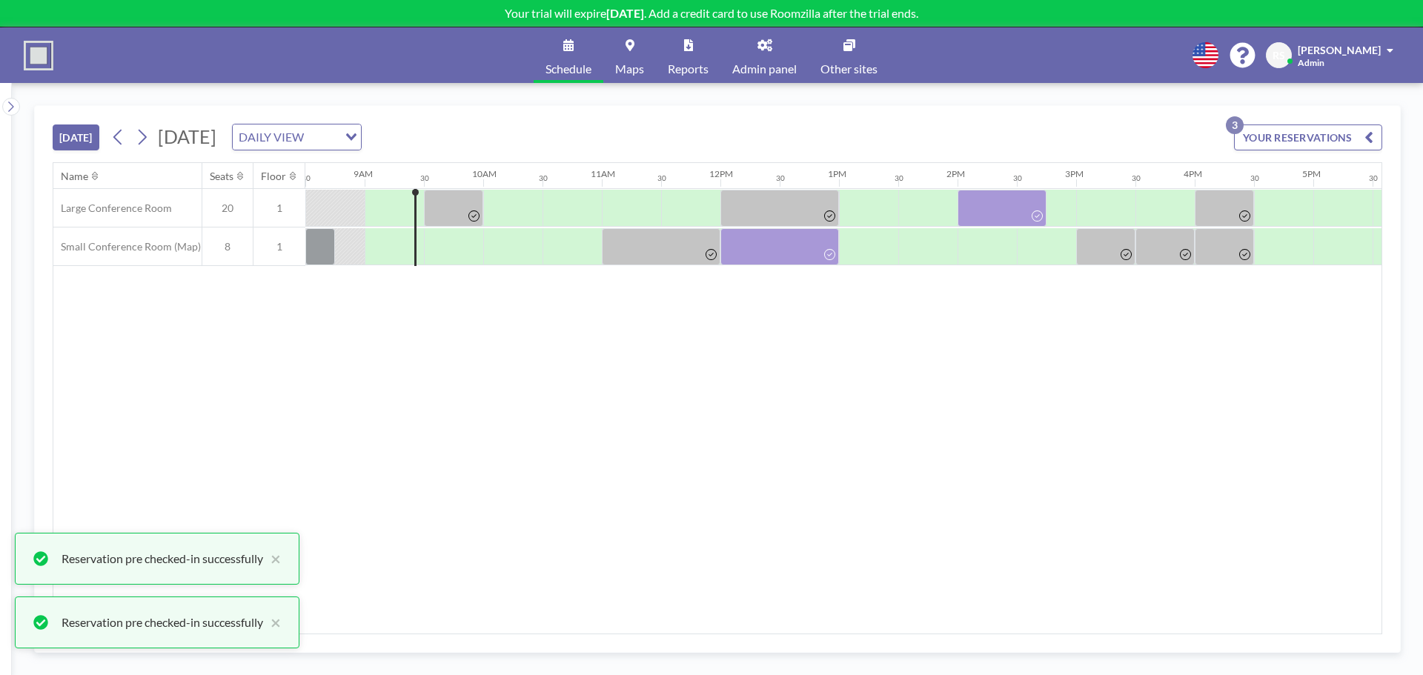
click at [1037, 489] on div "Name Seats Floor 12AM 30 1AM 30 2AM 30 3AM 30 4AM 30 5AM 30 6AM 30 7AM 30 8AM 3…" at bounding box center [717, 398] width 1328 height 471
